Goal: Find specific page/section: Find specific page/section

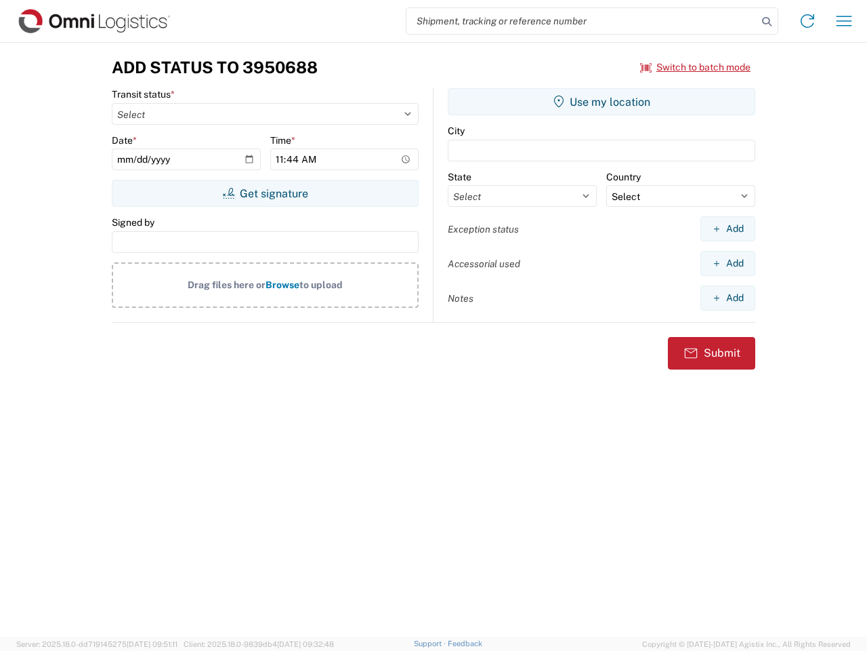
click at [582, 21] on input "search" at bounding box center [582, 21] width 351 height 26
click at [767, 22] on icon at bounding box center [767, 21] width 19 height 19
click at [808, 21] on icon at bounding box center [808, 21] width 22 height 22
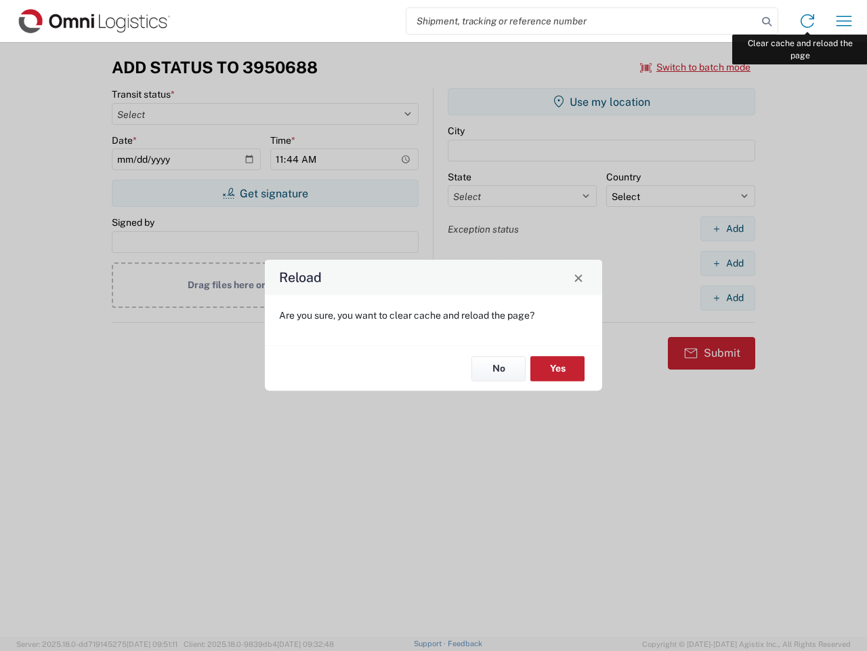
click at [844, 21] on div "Reload Are you sure, you want to clear cache and reload the page? No Yes" at bounding box center [433, 325] width 867 height 651
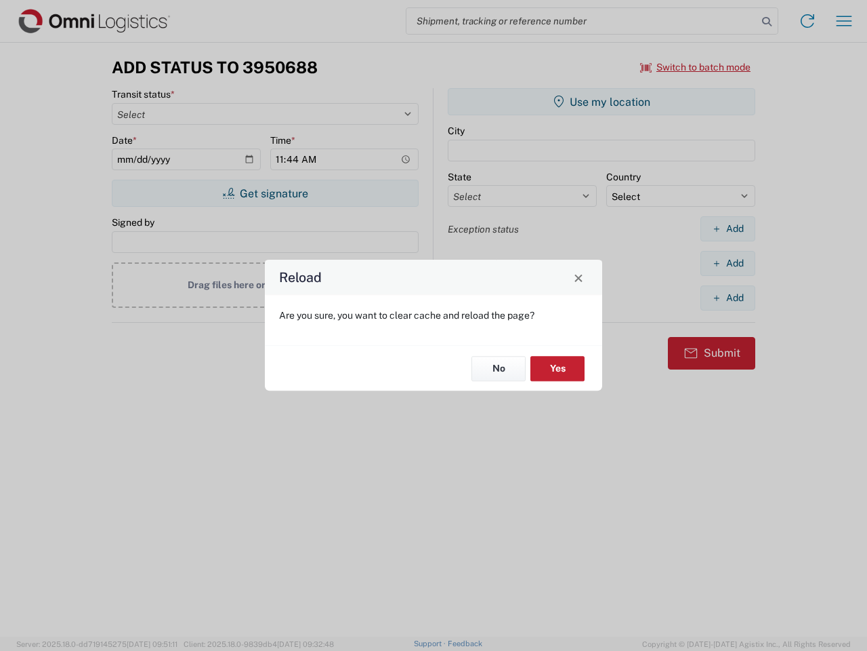
click at [696, 67] on div "Reload Are you sure, you want to clear cache and reload the page? No Yes" at bounding box center [433, 325] width 867 height 651
click at [265, 193] on div "Reload Are you sure, you want to clear cache and reload the page? No Yes" at bounding box center [433, 325] width 867 height 651
click at [602, 102] on div "Reload Are you sure, you want to clear cache and reload the page? No Yes" at bounding box center [433, 325] width 867 height 651
click at [728, 228] on div "Reload Are you sure, you want to clear cache and reload the page? No Yes" at bounding box center [433, 325] width 867 height 651
click at [728, 263] on div "Reload Are you sure, you want to clear cache and reload the page? No Yes" at bounding box center [433, 325] width 867 height 651
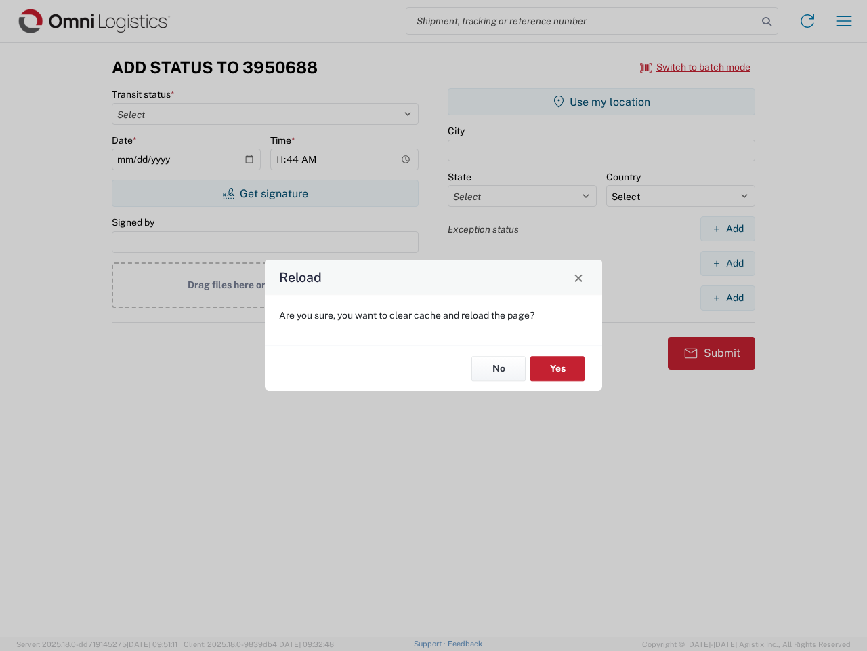
click at [728, 298] on div "Reload Are you sure, you want to clear cache and reload the page? No Yes" at bounding box center [433, 325] width 867 height 651
